Goal: Obtain resource: Download file/media

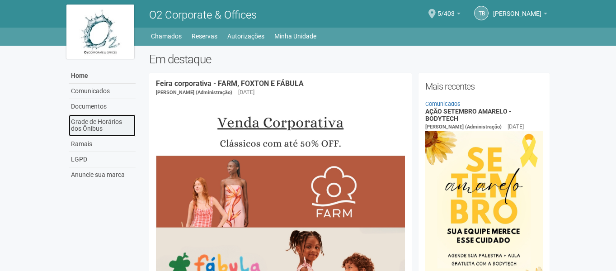
click at [94, 131] on link "Grade de Horários dos Ônibus" at bounding box center [102, 125] width 67 height 22
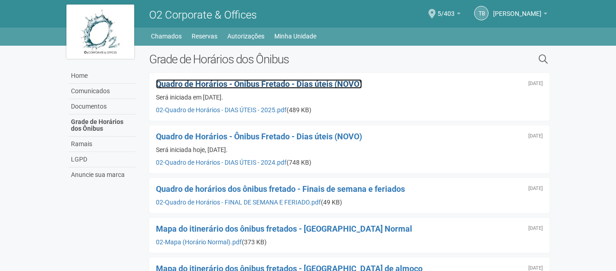
click at [286, 87] on span "Quadro de Horários - Ônibus Fretado - Dias úteis (NOVO)" at bounding box center [259, 83] width 206 height 9
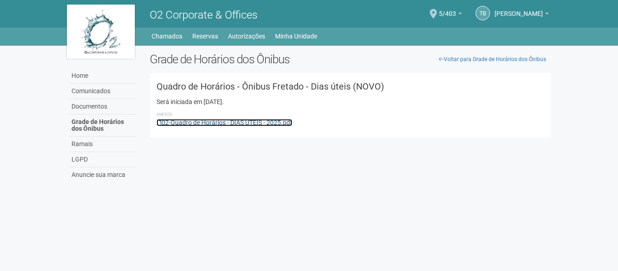
click at [265, 123] on link "02-Quadro de Horários - DIAS ÚTEIS - 2025.pdf" at bounding box center [224, 122] width 136 height 7
